Goal: Transaction & Acquisition: Purchase product/service

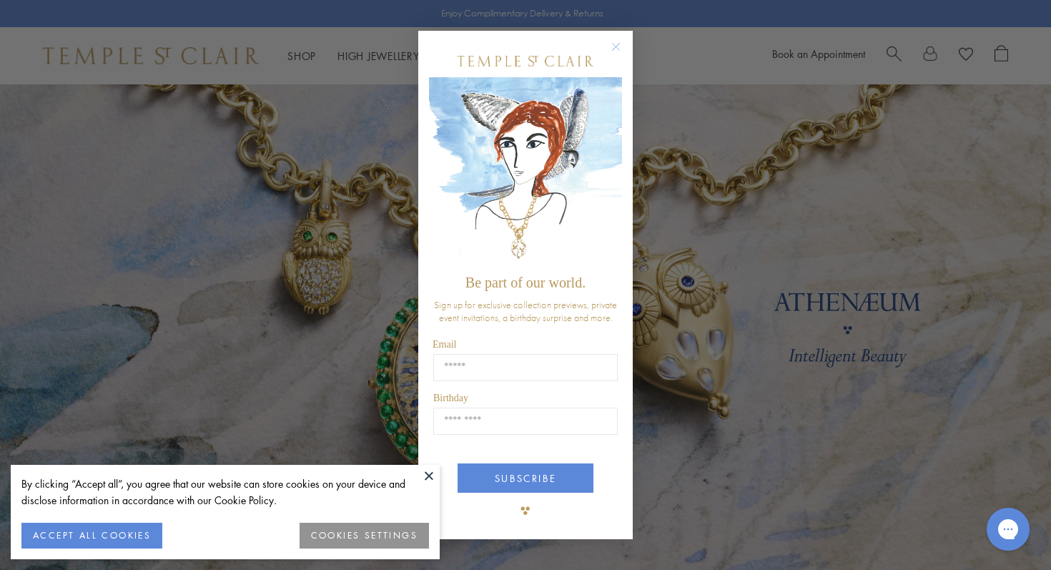
click at [615, 48] on circle "Close dialog" at bounding box center [615, 46] width 17 height 17
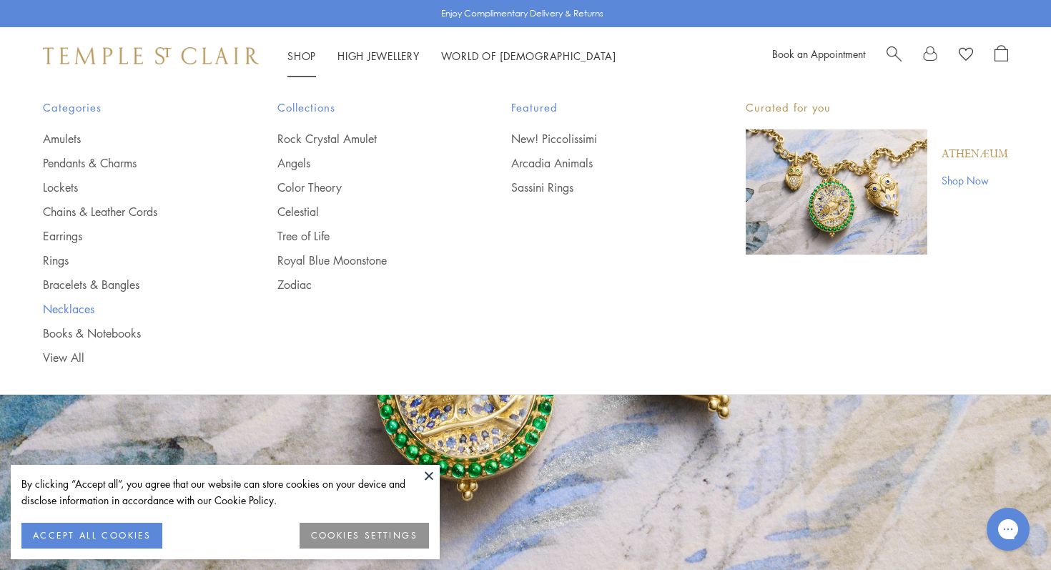
click at [89, 307] on link "Necklaces" at bounding box center [131, 309] width 177 height 16
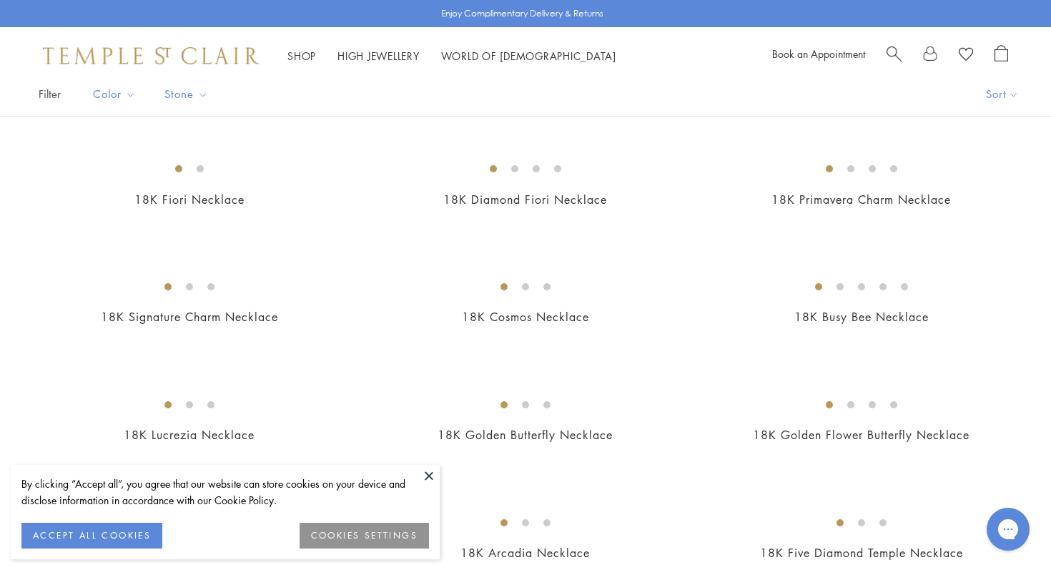
scroll to position [111, 0]
click at [427, 470] on button at bounding box center [428, 475] width 21 height 21
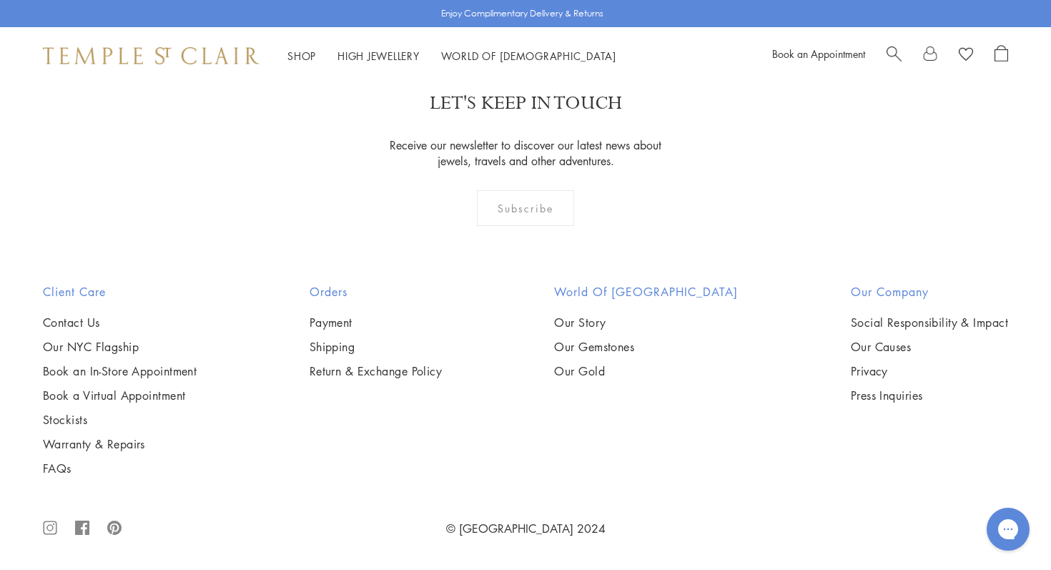
scroll to position [5439, 0]
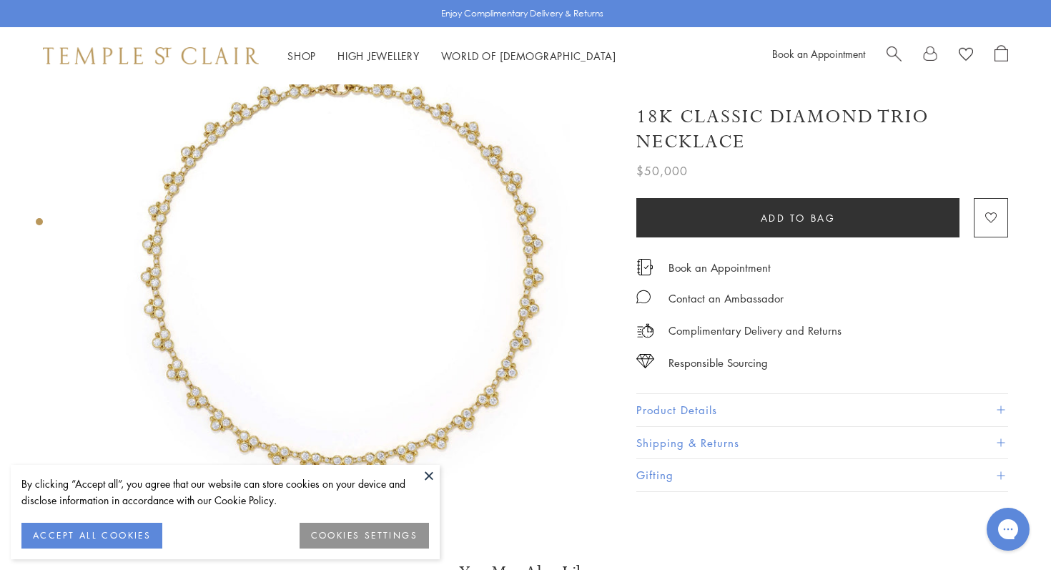
scroll to position [80, 0]
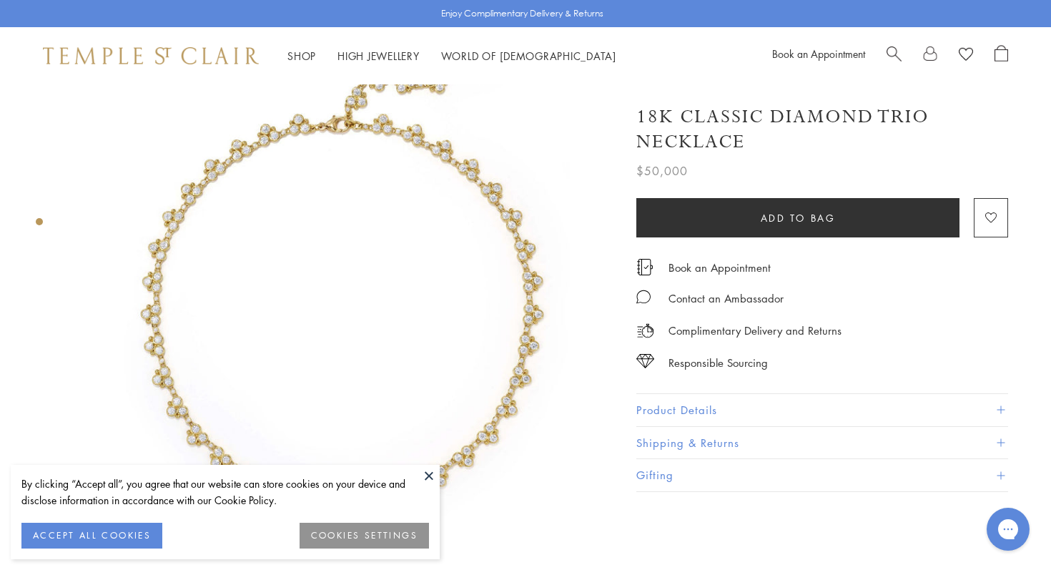
click at [407, 128] on img at bounding box center [342, 275] width 543 height 543
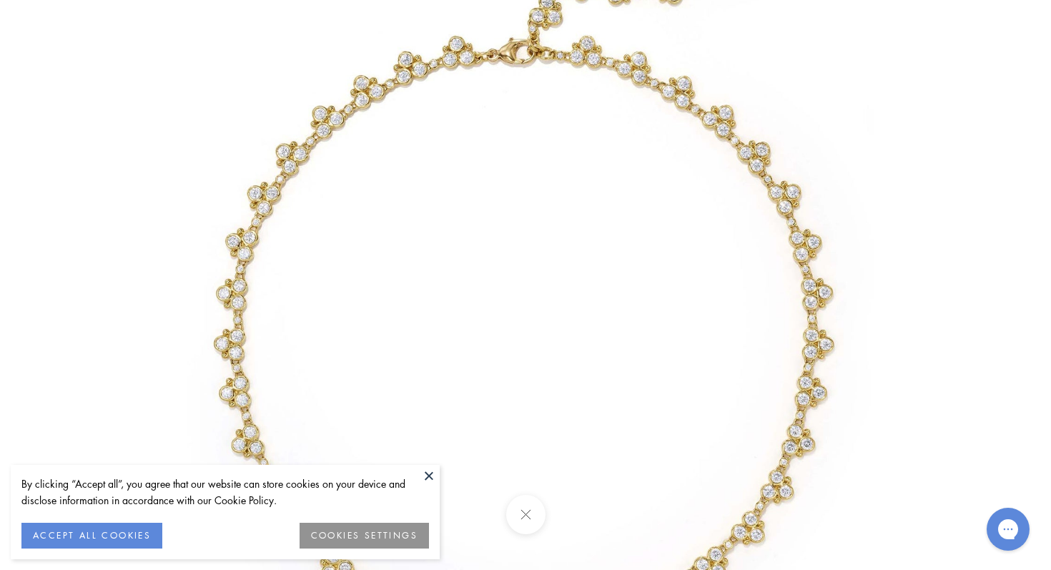
click at [407, 128] on img at bounding box center [525, 285] width 836 height 836
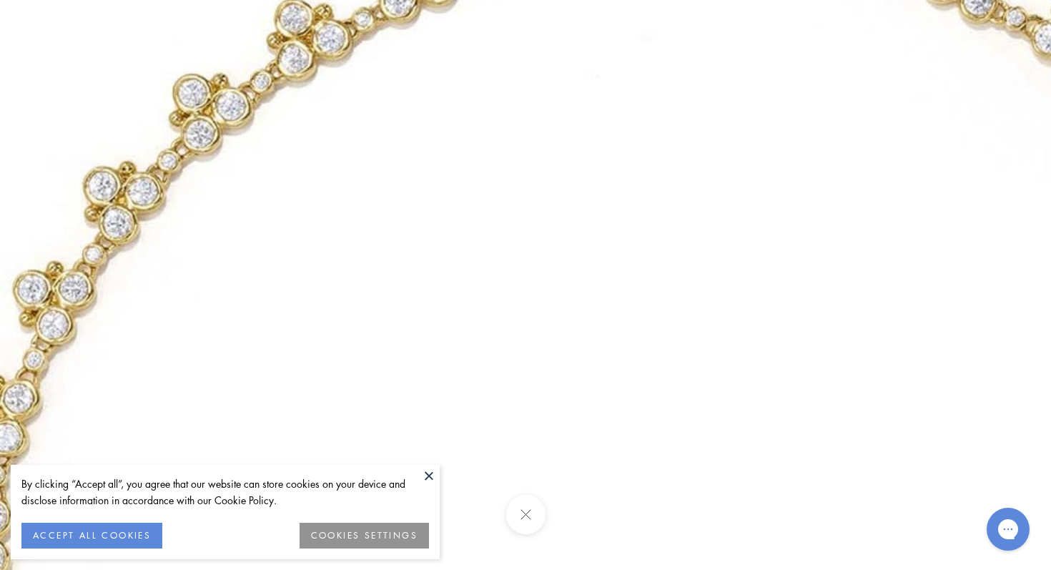
click at [409, 129] on img at bounding box center [697, 515] width 2058 height 2058
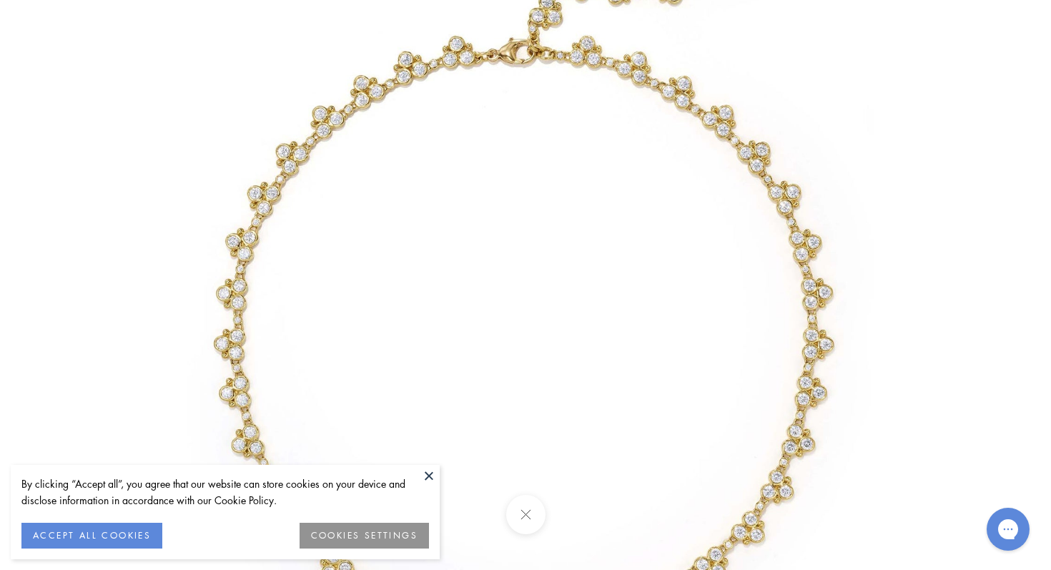
click at [951, 19] on div at bounding box center [525, 285] width 1051 height 570
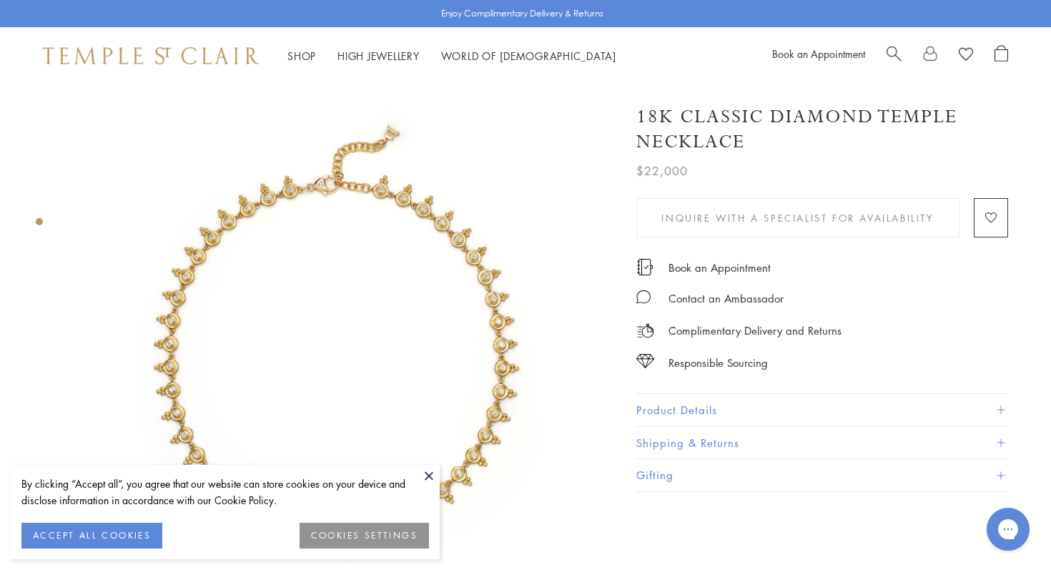
click at [368, 167] on img at bounding box center [342, 355] width 543 height 543
